Goal: Transaction & Acquisition: Purchase product/service

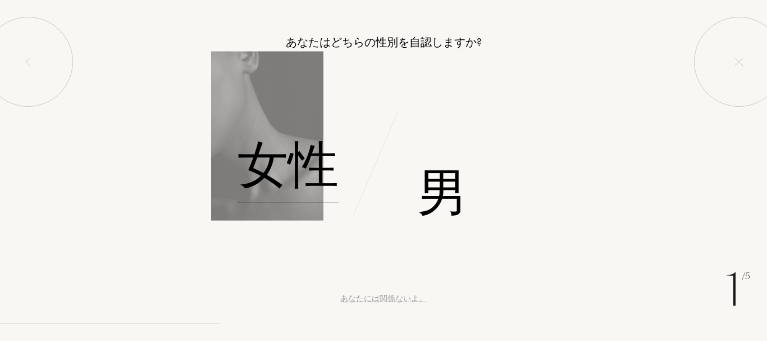
click at [254, 173] on font "女性" at bounding box center [288, 164] width 101 height 71
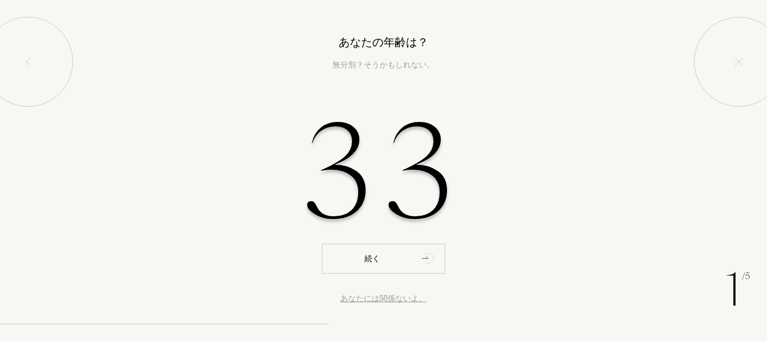
type input "33"
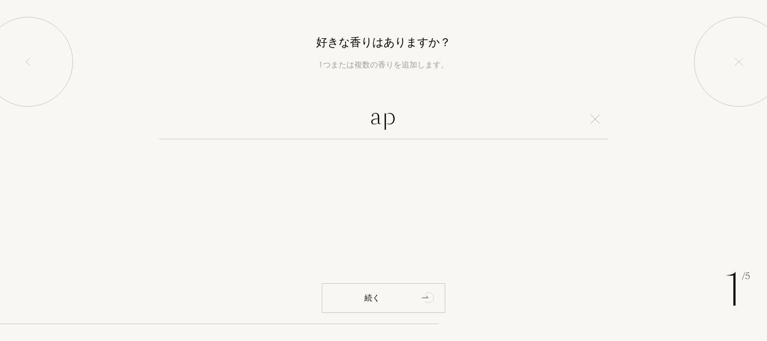
type input "a"
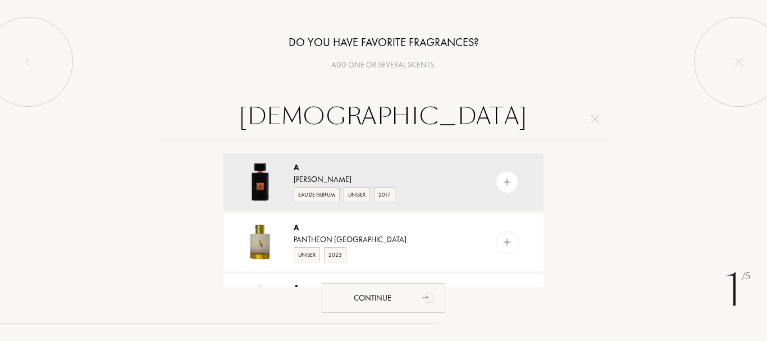
type input "ア"
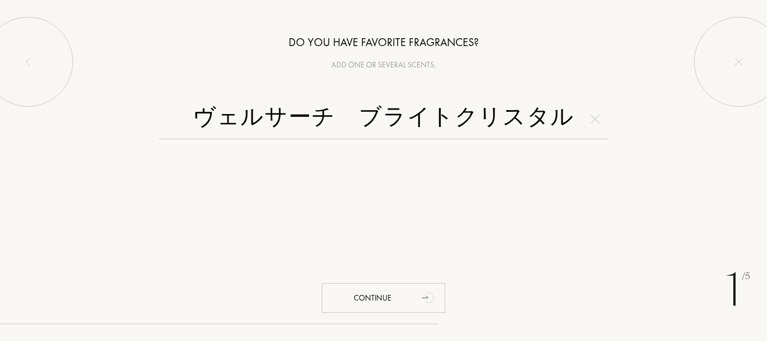
drag, startPoint x: 312, startPoint y: 127, endPoint x: 325, endPoint y: 126, distance: 13.5
click at [316, 129] on input "ヴェルサーチ　ブライトクリスタル" at bounding box center [383, 119] width 449 height 40
drag, startPoint x: 363, startPoint y: 115, endPoint x: 144, endPoint y: 150, distance: 221.9
click at [152, 144] on div "ヴェルサーチ　ブライトクリスタル" at bounding box center [383, 193] width 767 height 188
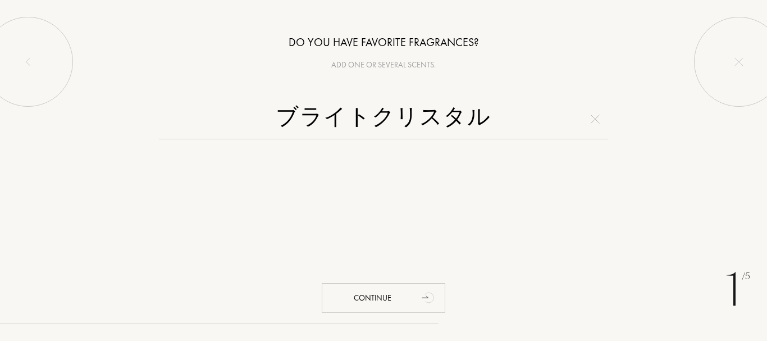
drag, startPoint x: 496, startPoint y: 110, endPoint x: 114, endPoint y: 150, distance: 383.9
click at [114, 150] on div "ブライトクリスタル" at bounding box center [383, 193] width 767 height 188
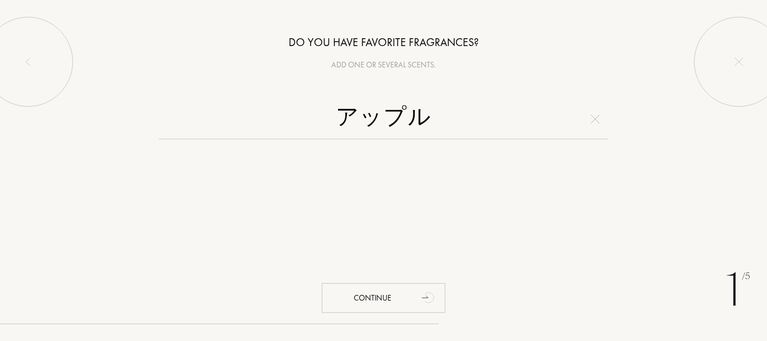
drag, startPoint x: 453, startPoint y: 125, endPoint x: 275, endPoint y: 127, distance: 178.0
click at [275, 127] on input "アップル" at bounding box center [383, 119] width 449 height 40
drag, startPoint x: 442, startPoint y: 104, endPoint x: 229, endPoint y: 139, distance: 216.7
click at [231, 139] on input "アップル" at bounding box center [383, 119] width 449 height 40
type input "あ"
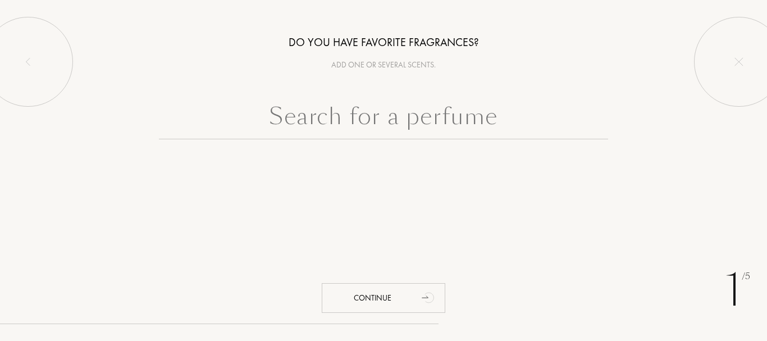
type input "a"
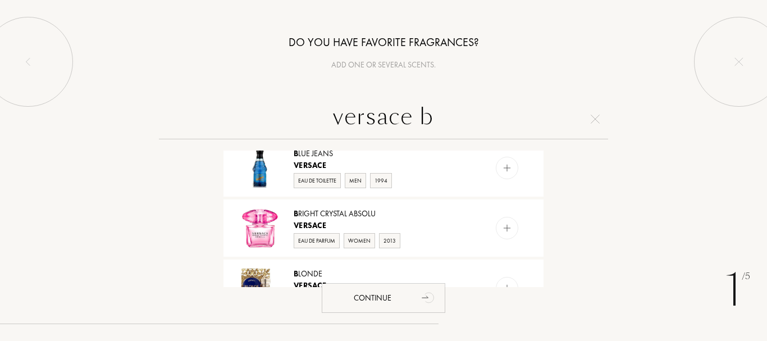
scroll to position [54, 0]
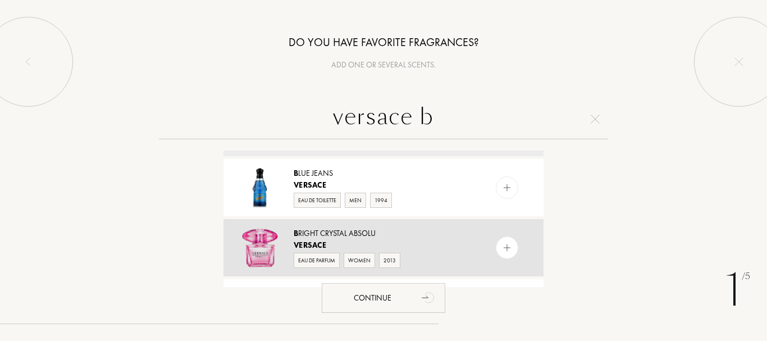
type input "versace b"
click at [503, 248] on img at bounding box center [507, 248] width 11 height 11
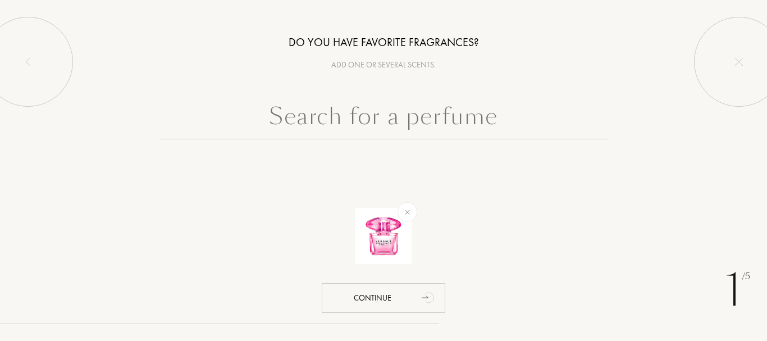
scroll to position [0, 0]
click at [429, 119] on input "text" at bounding box center [383, 119] width 449 height 40
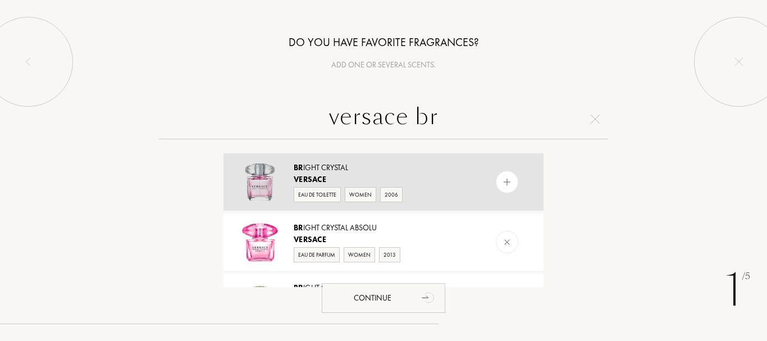
type input "versace br"
click at [506, 181] on img at bounding box center [507, 182] width 11 height 11
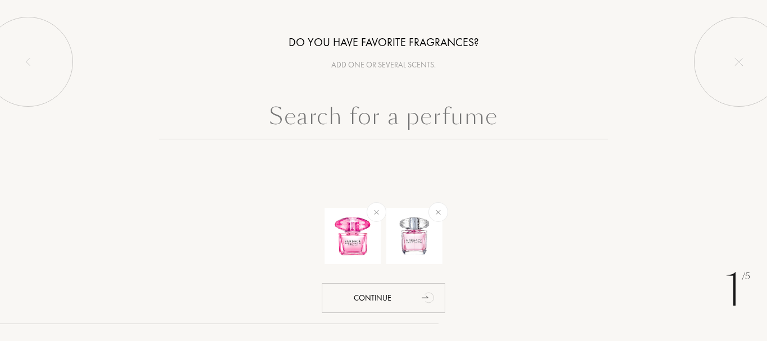
click at [495, 121] on input "text" at bounding box center [383, 119] width 449 height 40
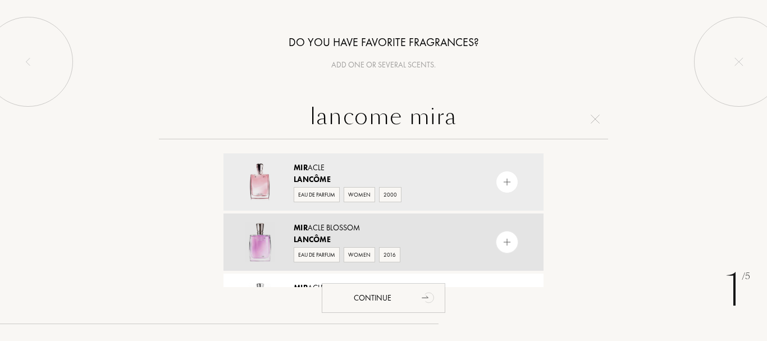
type input "lancome mira"
click at [503, 242] on img at bounding box center [507, 242] width 11 height 11
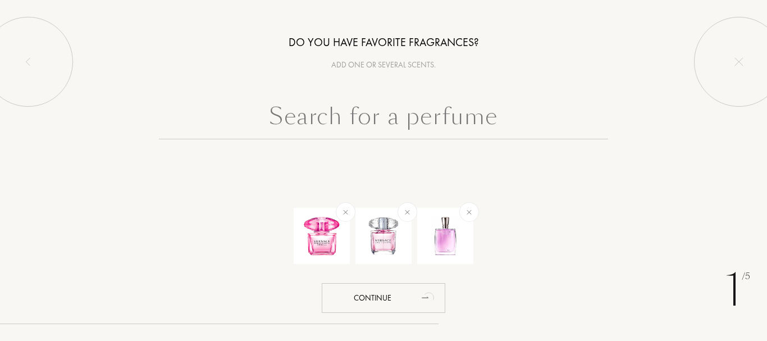
click at [432, 116] on input "text" at bounding box center [383, 119] width 449 height 40
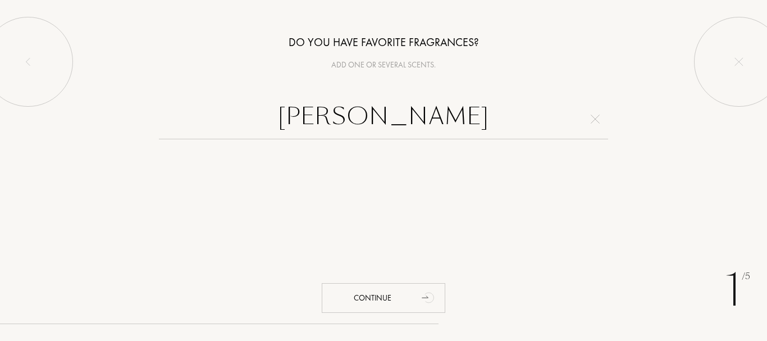
type input "[PERSON_NAME]"
drag, startPoint x: 459, startPoint y: 118, endPoint x: 225, endPoint y: 135, distance: 235.3
click at [225, 135] on input "[PERSON_NAME]" at bounding box center [383, 119] width 449 height 40
click at [593, 123] on div "[PERSON_NAME]" at bounding box center [383, 119] width 449 height 40
click at [599, 117] on img at bounding box center [595, 119] width 9 height 9
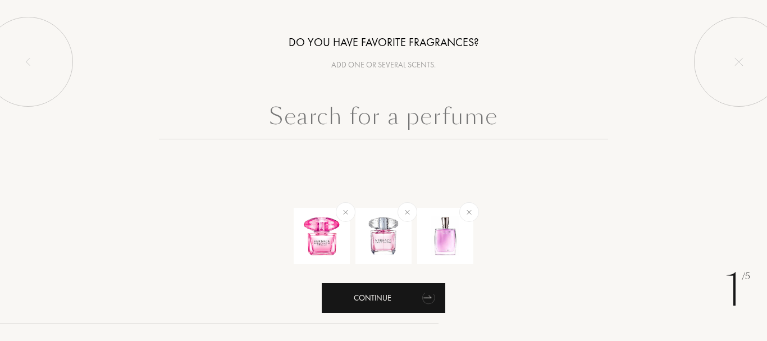
click at [407, 297] on div "Continue" at bounding box center [384, 298] width 124 height 30
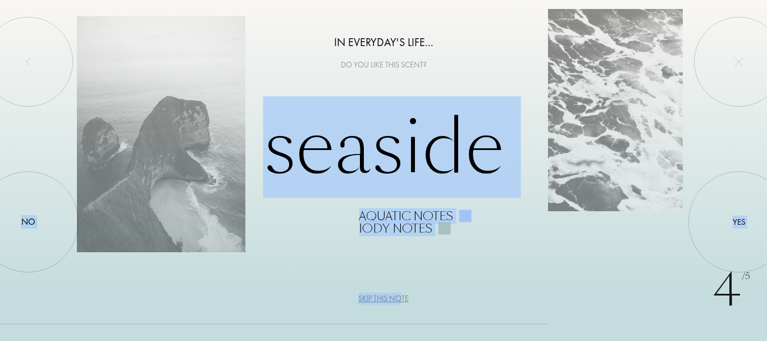
drag, startPoint x: 400, startPoint y: 298, endPoint x: 508, endPoint y: 298, distance: 107.2
click at [508, 298] on div "4 /5 In everyday's life... Do you like this scent? Seaside Aquatic notes [PERSO…" at bounding box center [383, 170] width 767 height 341
click at [533, 266] on div "4 /5 In everyday's life... Do you like this scent? Seaside Aquatic notes [PERSO…" at bounding box center [383, 170] width 767 height 341
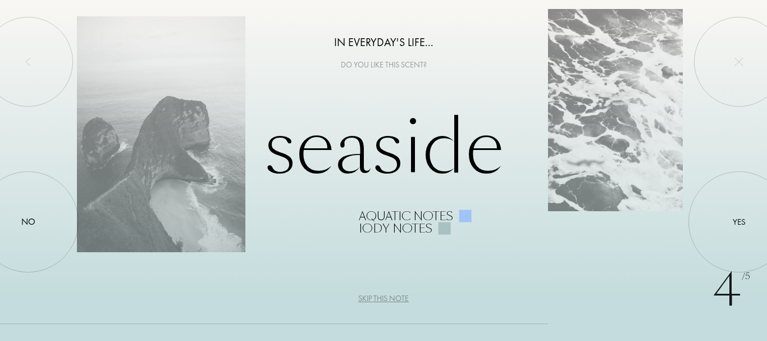
click at [465, 213] on div at bounding box center [465, 215] width 12 height 12
click at [442, 225] on div at bounding box center [444, 228] width 12 height 12
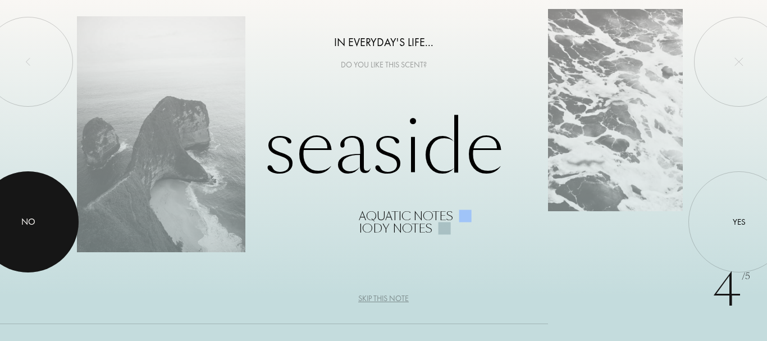
click at [38, 213] on div at bounding box center [28, 221] width 101 height 101
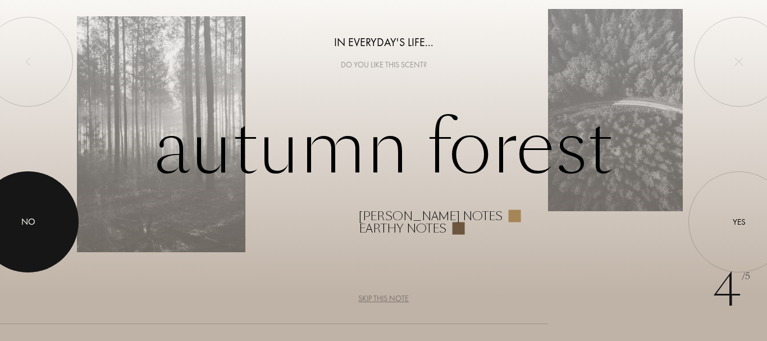
click at [38, 213] on div at bounding box center [28, 221] width 101 height 101
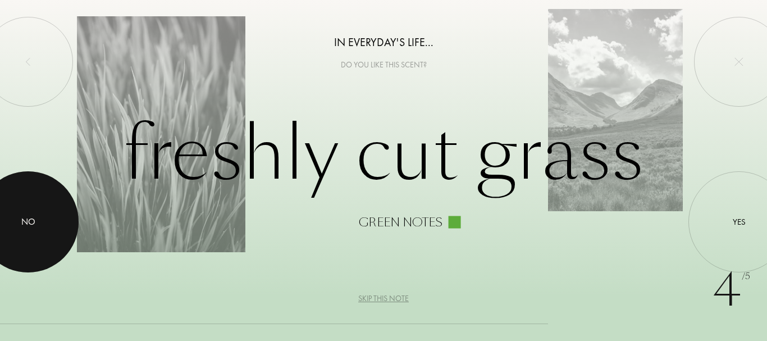
click at [38, 213] on div at bounding box center [28, 221] width 101 height 101
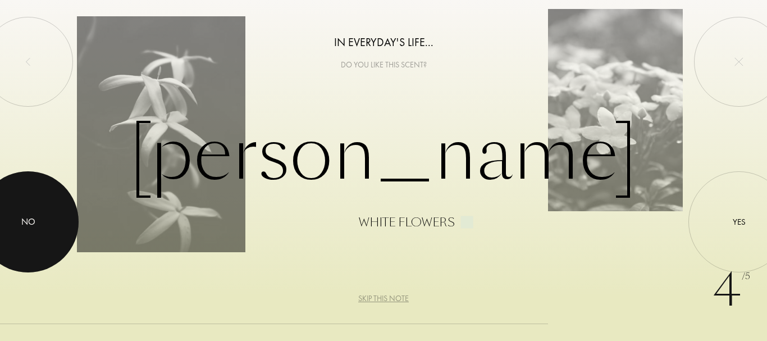
click at [38, 213] on div at bounding box center [28, 221] width 101 height 101
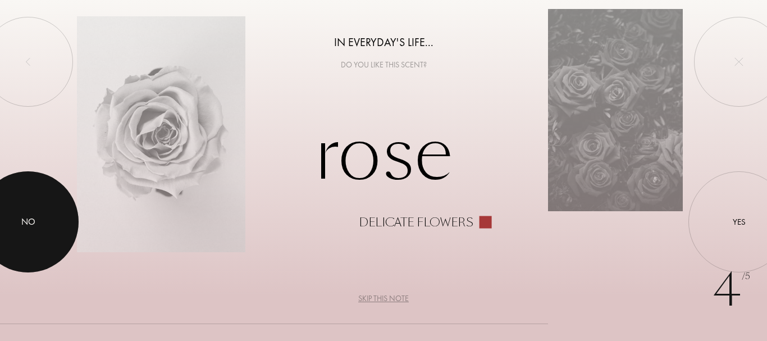
click at [38, 212] on div at bounding box center [28, 221] width 101 height 101
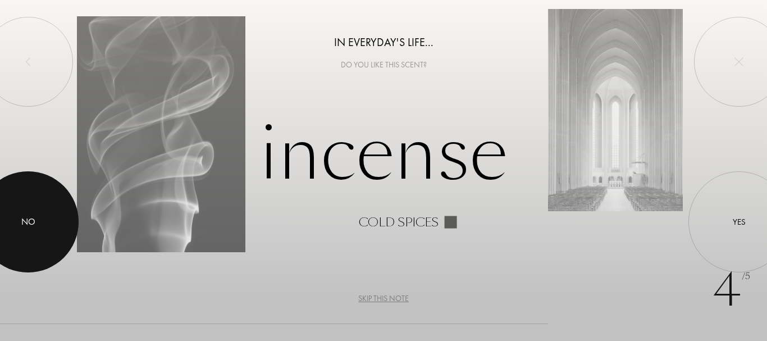
click at [38, 212] on div at bounding box center [28, 221] width 101 height 101
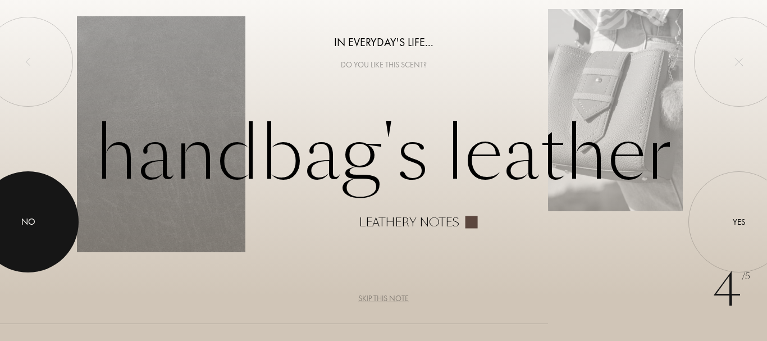
click at [38, 212] on div at bounding box center [28, 221] width 101 height 101
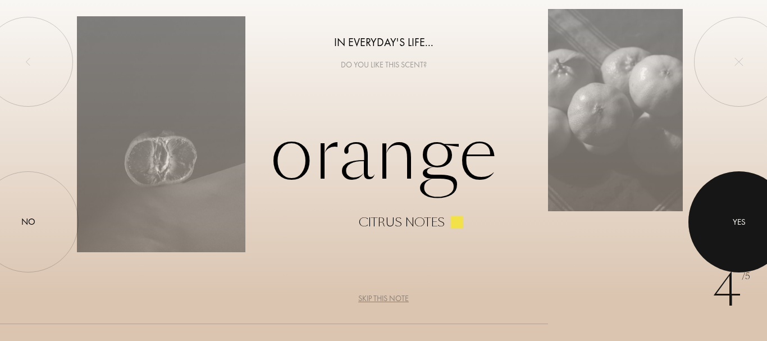
click at [722, 206] on div at bounding box center [738, 221] width 101 height 101
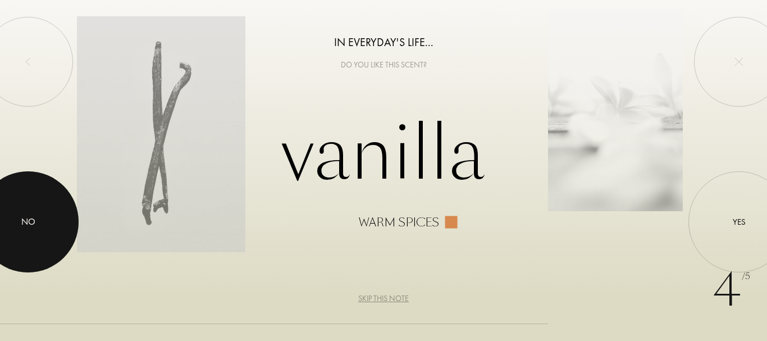
click at [38, 206] on div at bounding box center [28, 221] width 101 height 101
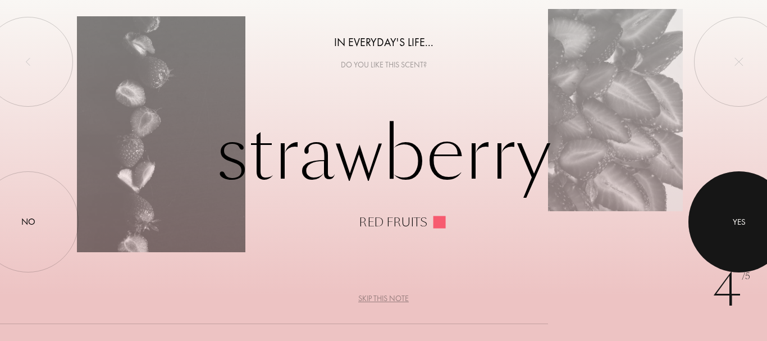
click at [735, 220] on div "Yes" at bounding box center [739, 221] width 13 height 13
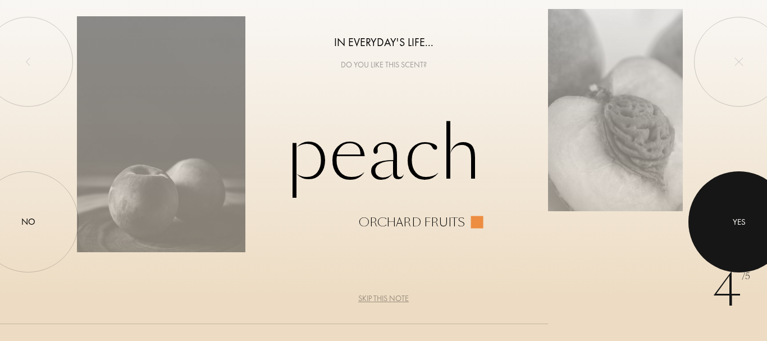
click at [730, 218] on div at bounding box center [738, 221] width 101 height 101
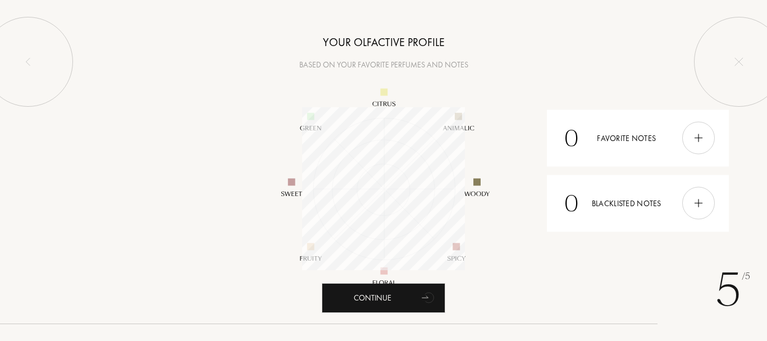
scroll to position [163, 163]
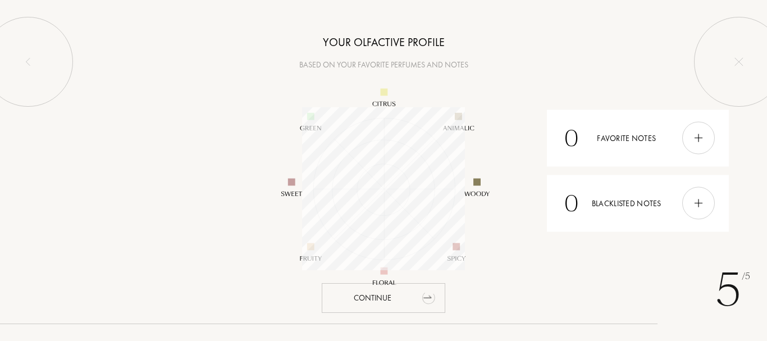
click at [400, 296] on div "Continue" at bounding box center [384, 298] width 124 height 30
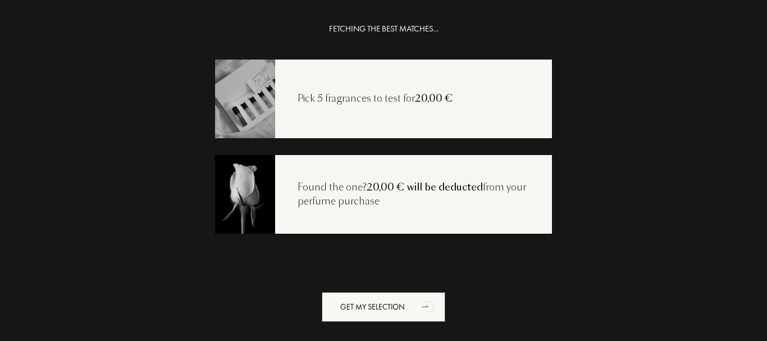
click at [385, 107] on div "Pick 5 fragrances to test for 20,00 €" at bounding box center [383, 99] width 337 height 79
click at [351, 189] on div "Found the one? 20,00 € will be deducted from your perfume purchase" at bounding box center [413, 194] width 277 height 29
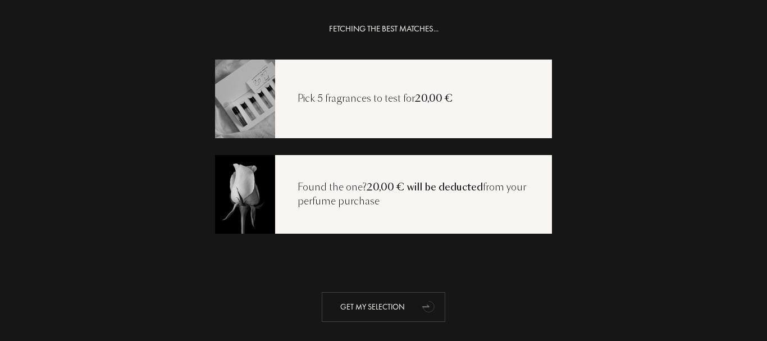
click at [422, 304] on icon "animation" at bounding box center [429, 307] width 15 height 14
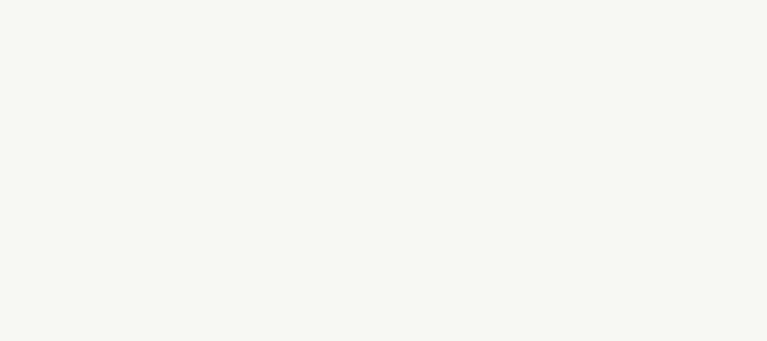
select select "FR"
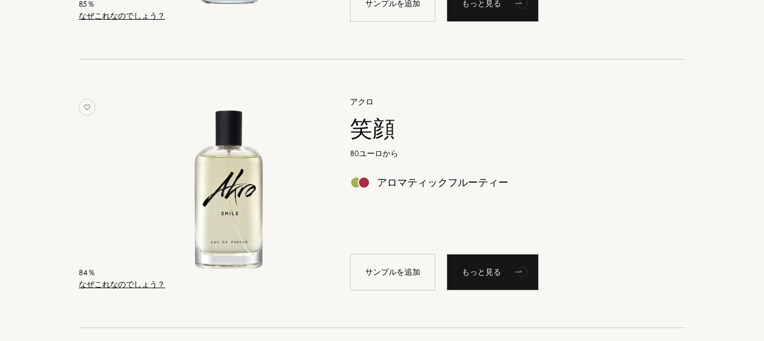
scroll to position [2695, 0]
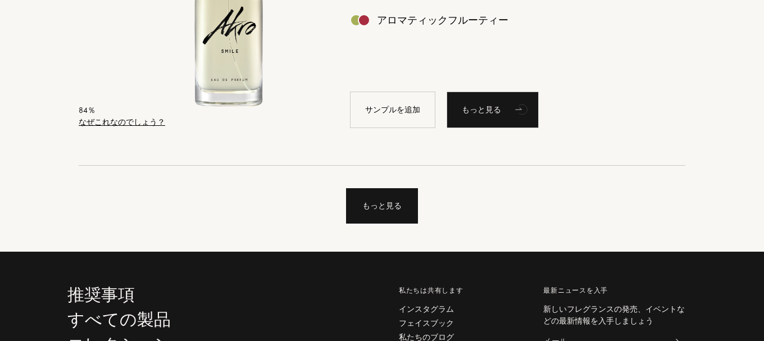
click at [379, 191] on div "もっと見る" at bounding box center [382, 205] width 72 height 35
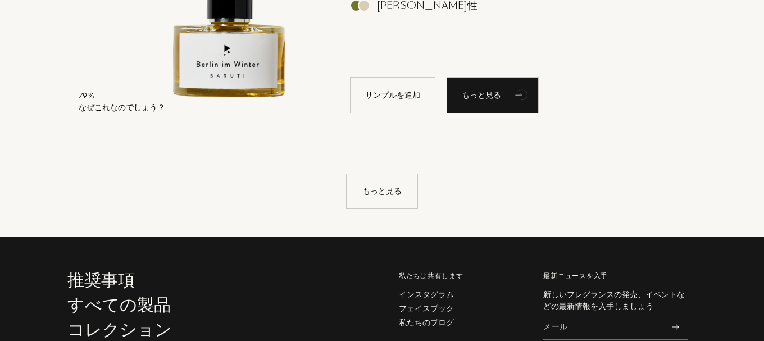
scroll to position [5278, 0]
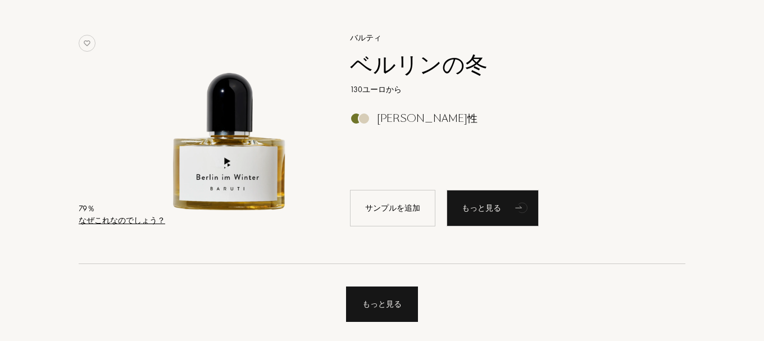
click at [386, 299] on font "もっと見る" at bounding box center [381, 304] width 39 height 10
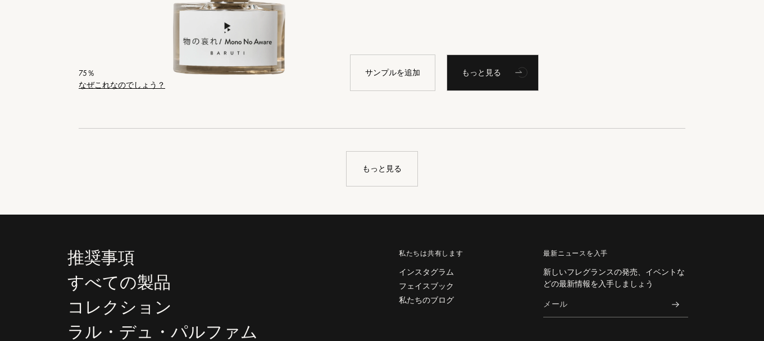
scroll to position [7973, 0]
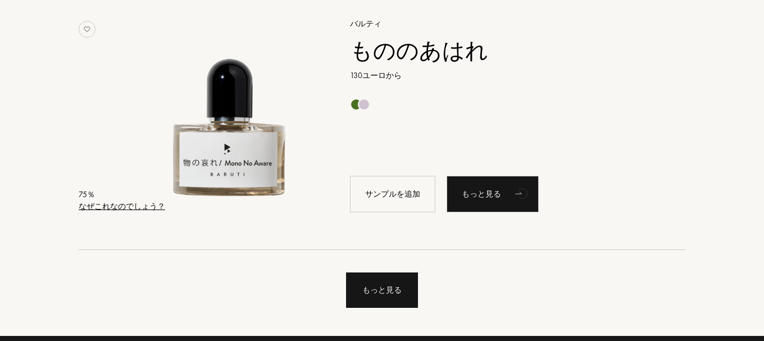
click at [401, 272] on div "もっと見る" at bounding box center [382, 289] width 72 height 35
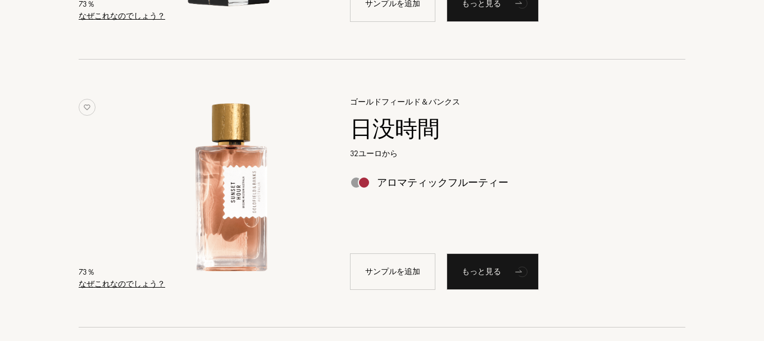
scroll to position [10575, 0]
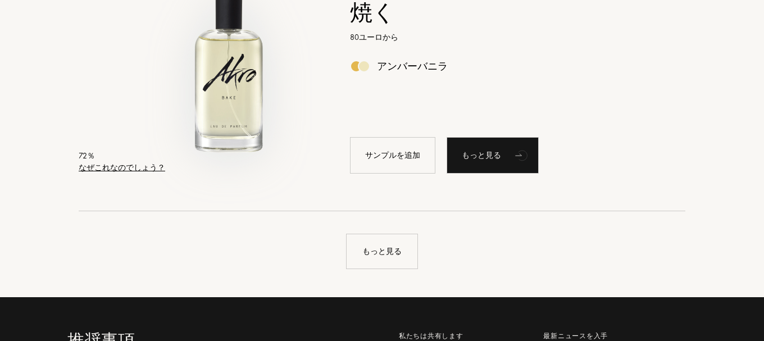
scroll to position [13382, 0]
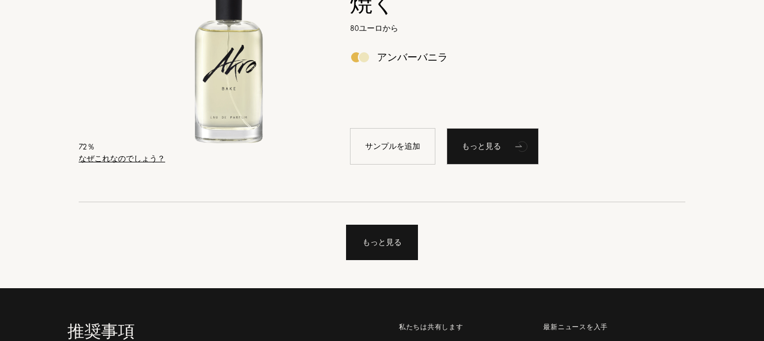
click at [368, 237] on font "もっと見る" at bounding box center [381, 242] width 39 height 10
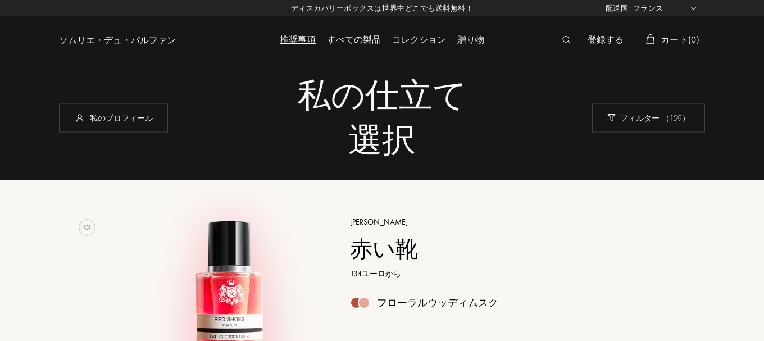
scroll to position [225, 0]
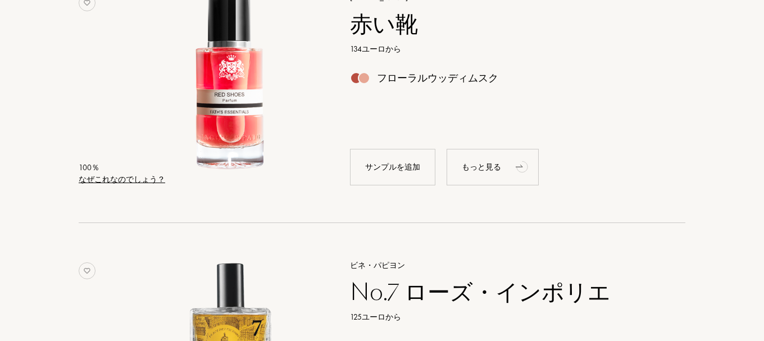
click at [520, 165] on icon "アニメーション" at bounding box center [518, 166] width 7 height 2
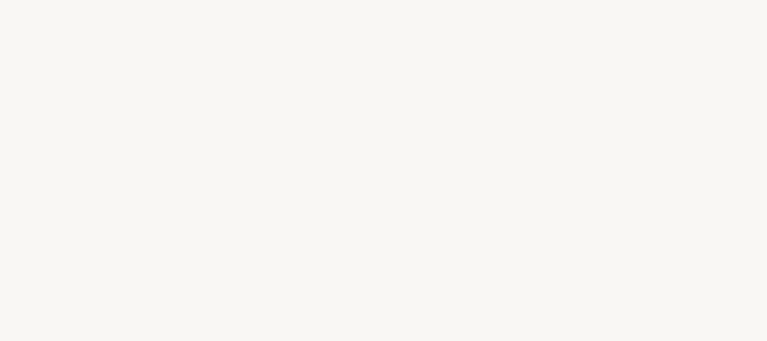
select select "FR"
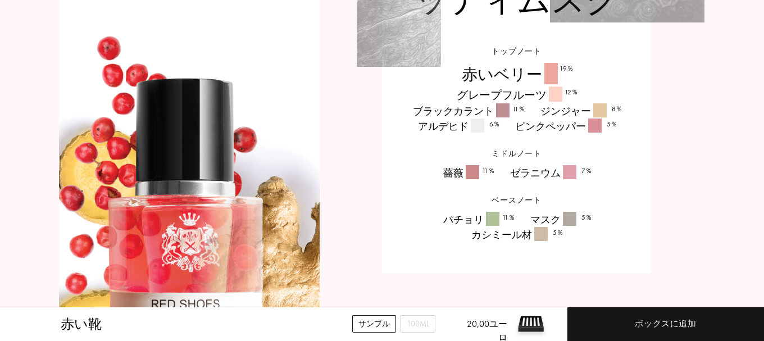
scroll to position [955, 0]
